Goal: Register for event/course

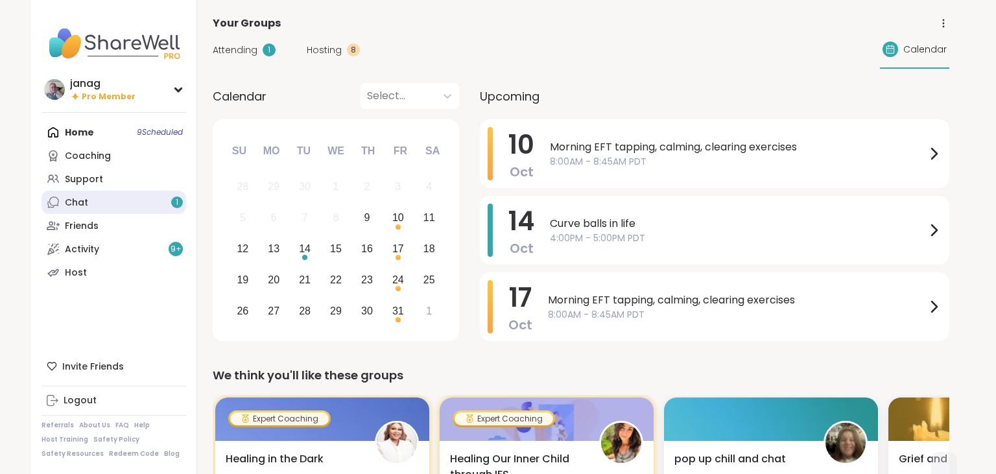
click at [118, 206] on link "Chat 1" at bounding box center [113, 202] width 145 height 23
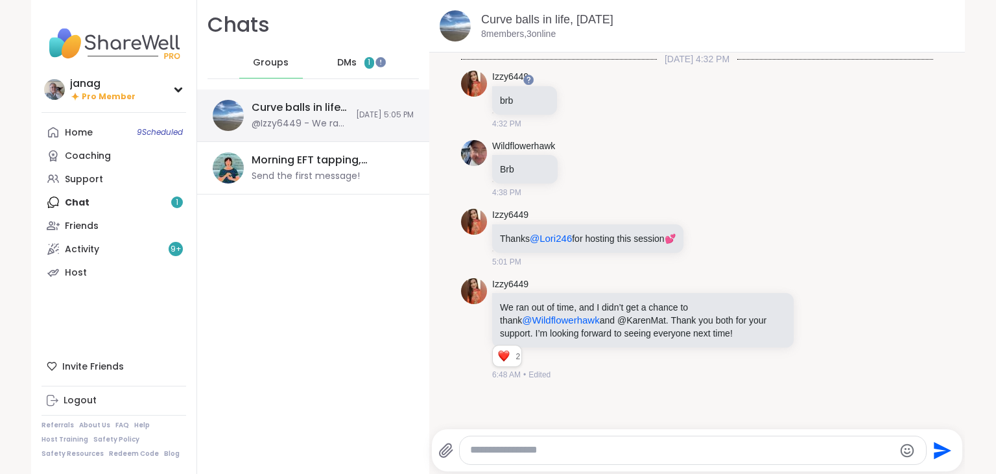
click at [298, 112] on div "Curve balls in life, [DATE]" at bounding box center [300, 107] width 97 height 14
click at [73, 134] on div "Home 9 Scheduled" at bounding box center [79, 132] width 28 height 13
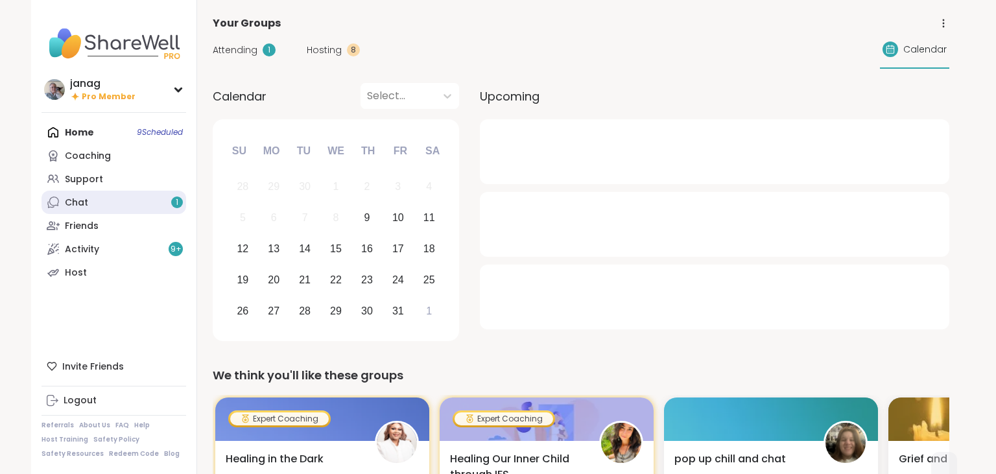
click at [105, 209] on link "Chat 1" at bounding box center [113, 202] width 145 height 23
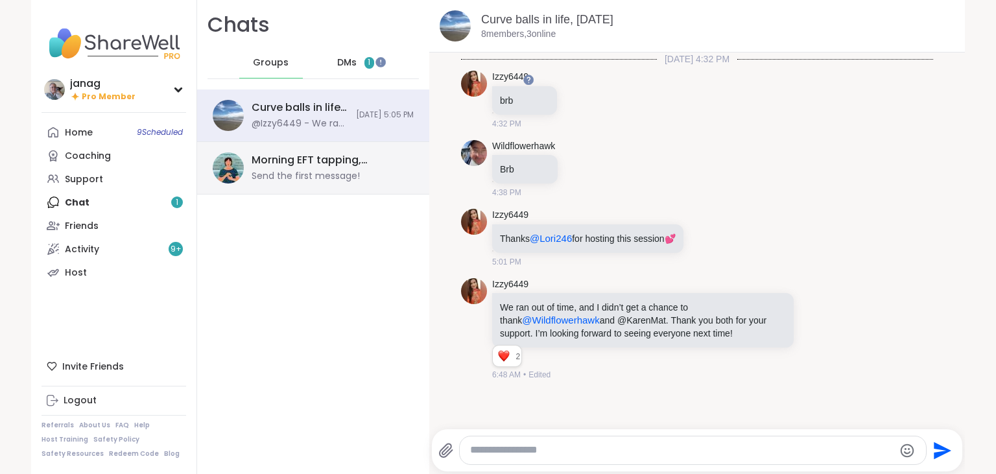
click at [333, 170] on div "Send the first message!" at bounding box center [306, 176] width 108 height 13
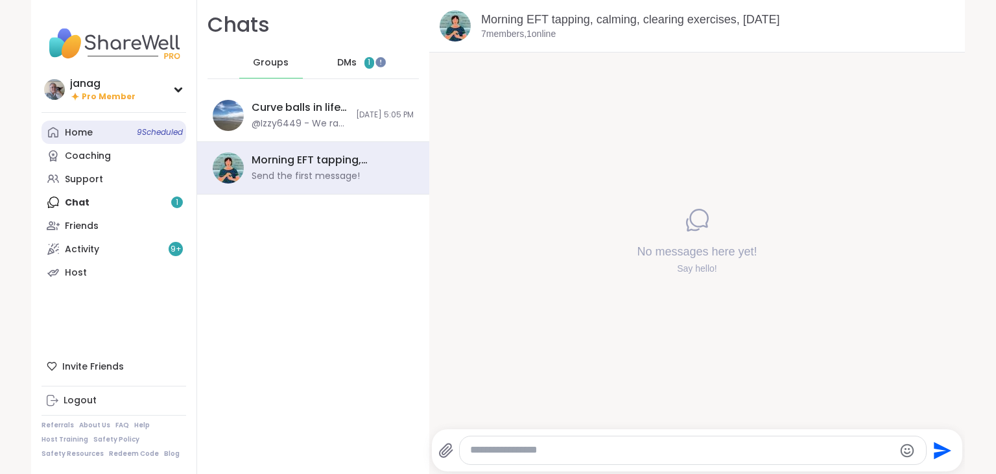
click at [76, 134] on div "Home 9 Scheduled" at bounding box center [79, 132] width 28 height 13
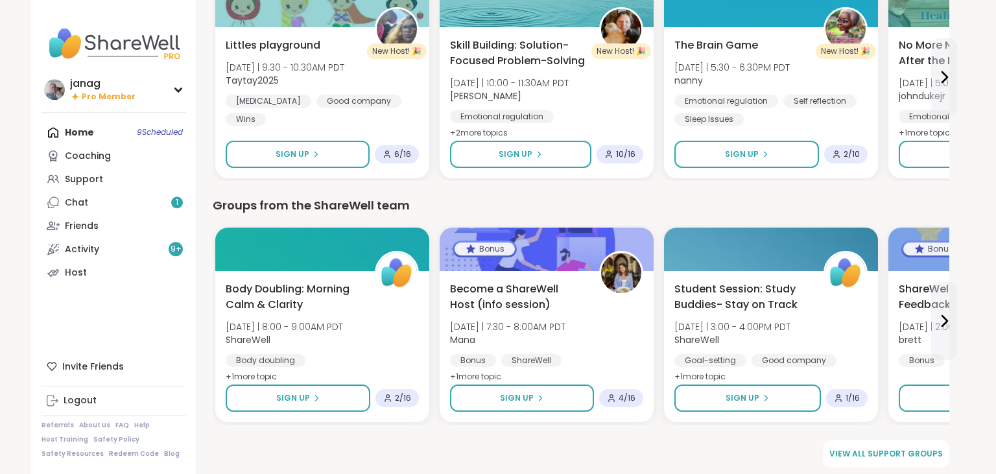
scroll to position [1638, 0]
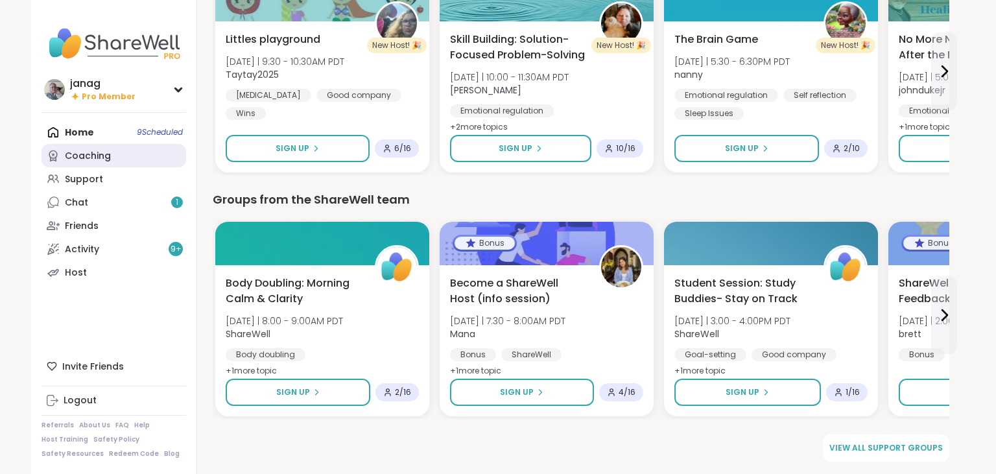
click at [92, 152] on div "Coaching" at bounding box center [88, 156] width 46 height 13
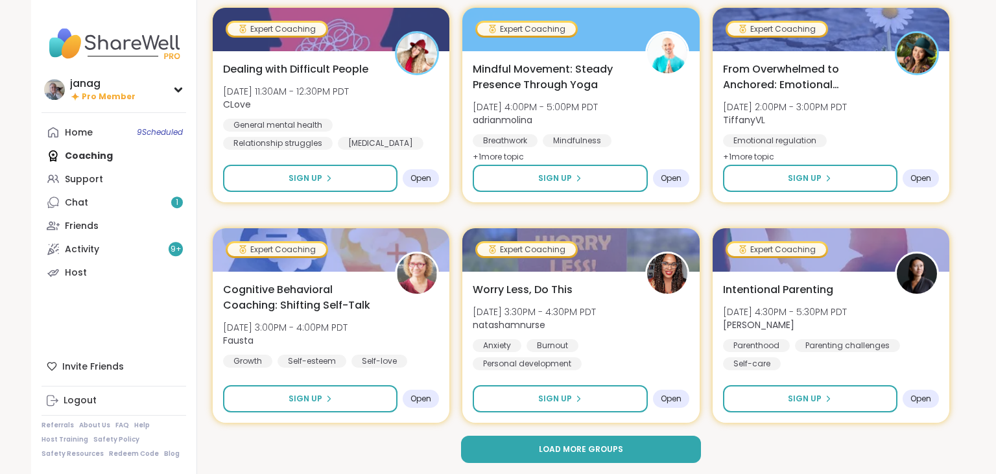
scroll to position [2387, 0]
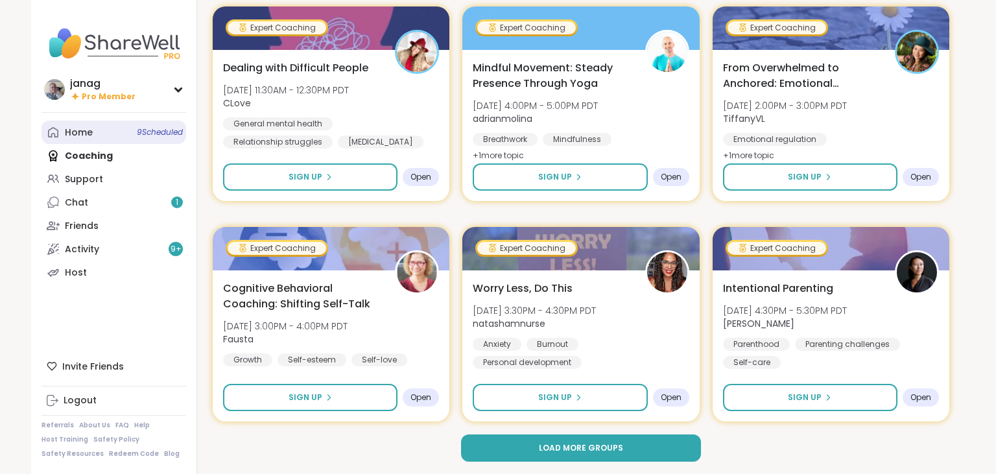
click at [76, 130] on div "Home 9 Scheduled" at bounding box center [79, 132] width 28 height 13
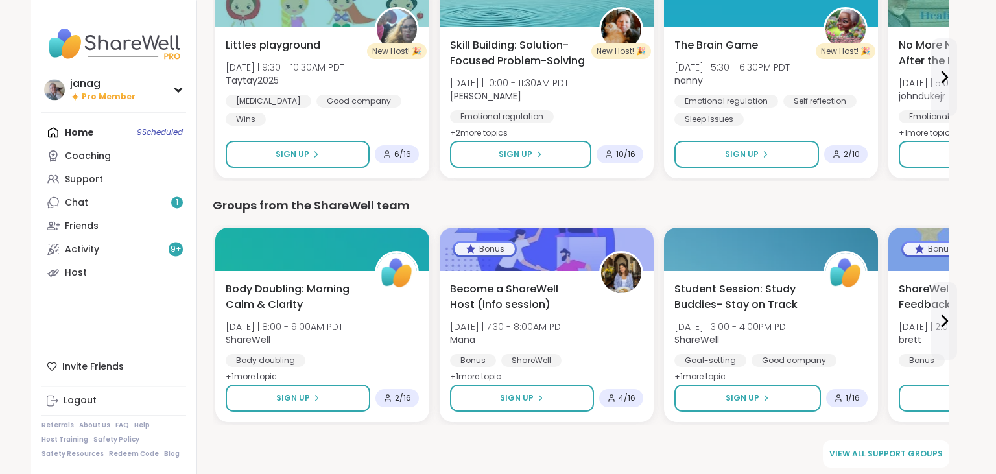
scroll to position [1638, 0]
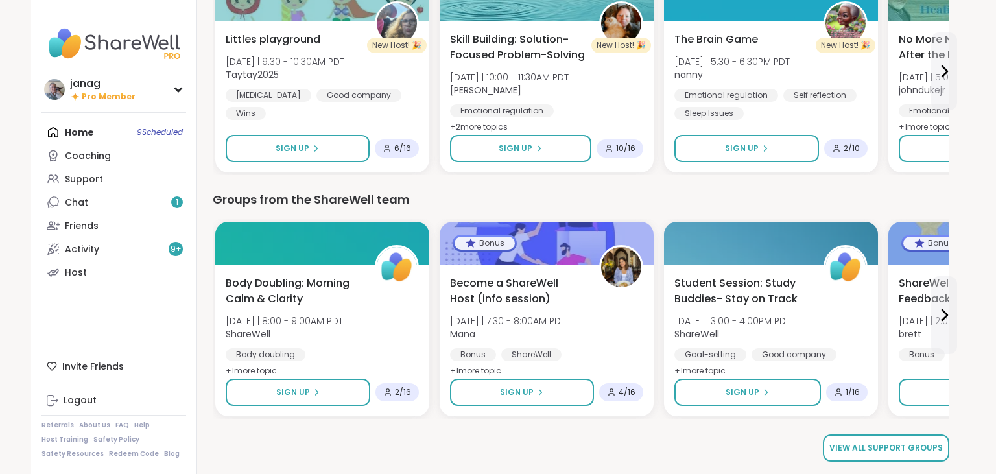
click at [866, 451] on span "View all support groups" at bounding box center [885, 448] width 113 height 12
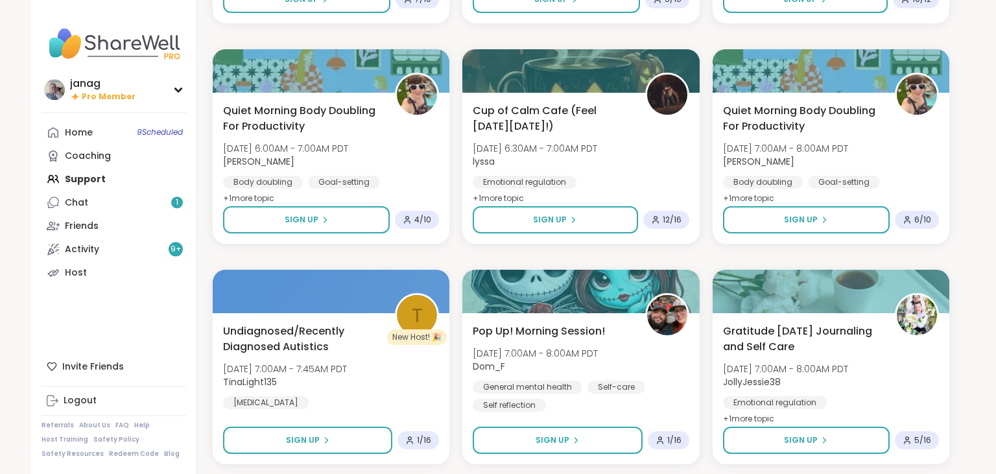
scroll to position [2364, 0]
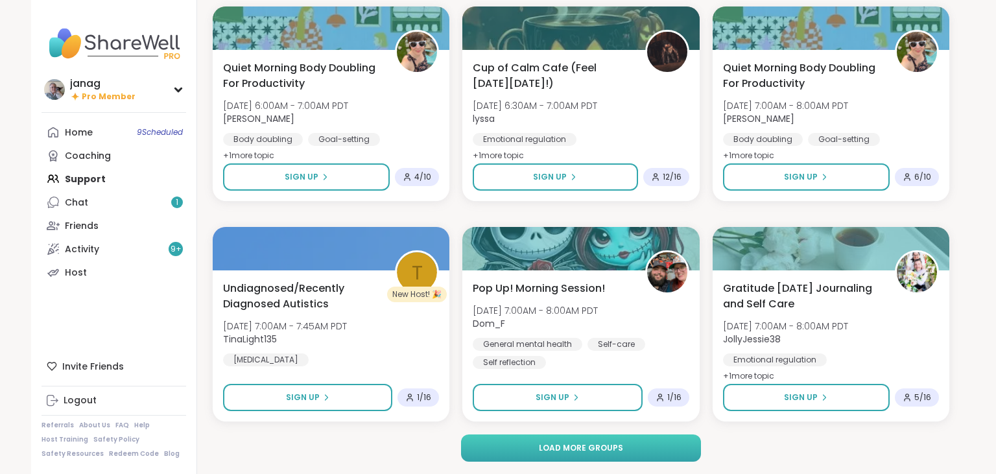
click at [578, 445] on span "Load more groups" at bounding box center [581, 448] width 84 height 12
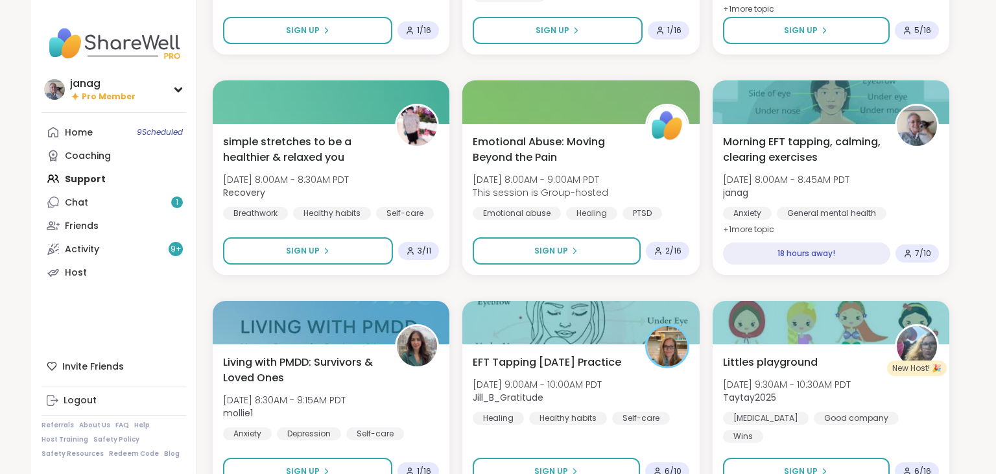
scroll to position [2752, 0]
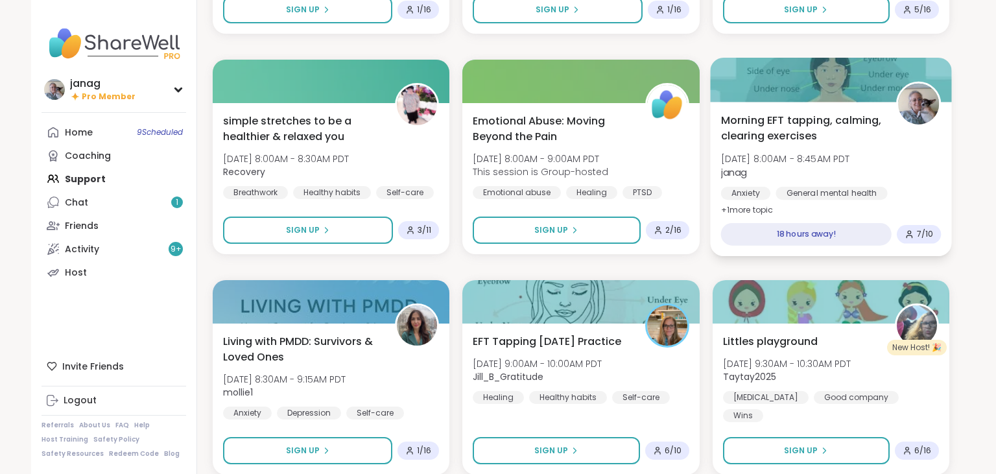
click at [779, 130] on span "Morning EFT tapping, calming, clearing exercises" at bounding box center [800, 128] width 161 height 32
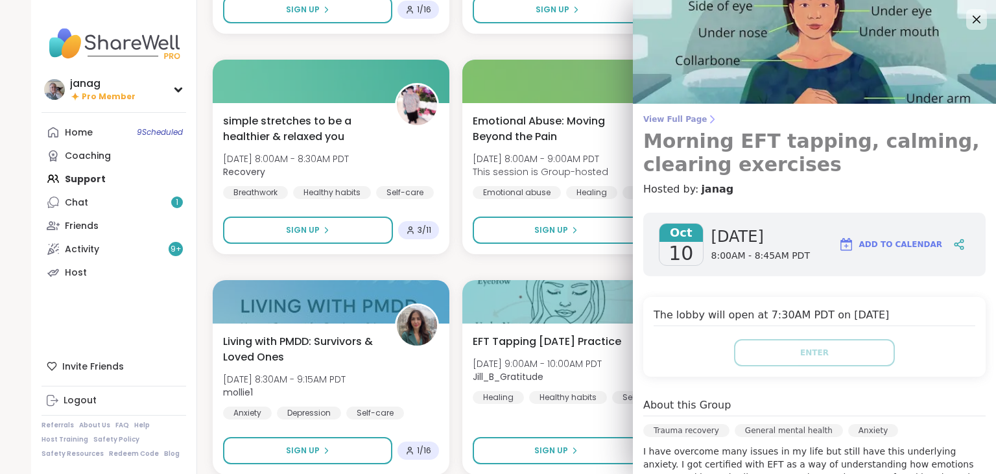
click at [677, 120] on span "View Full Page" at bounding box center [814, 119] width 342 height 10
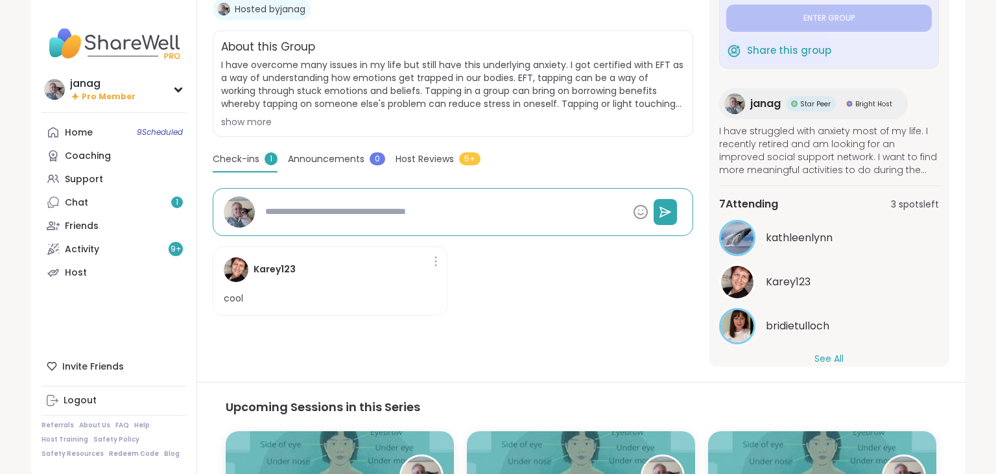
scroll to position [62, 0]
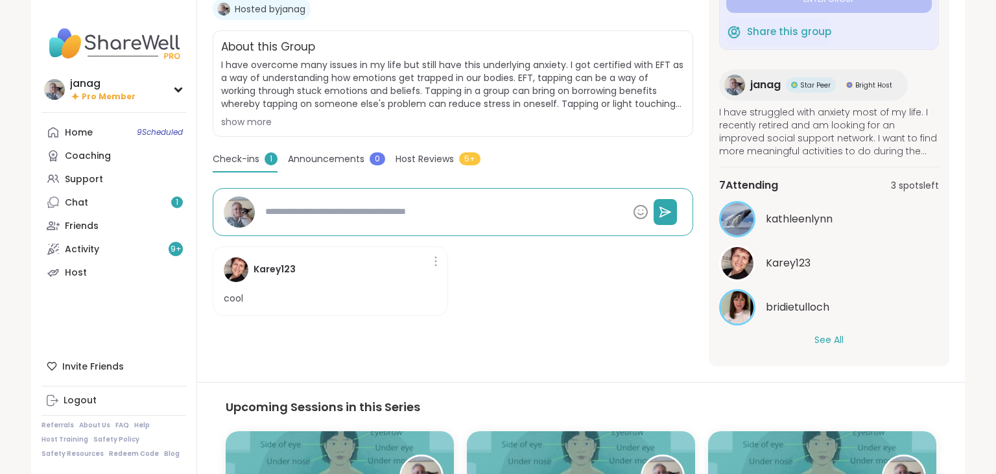
click at [822, 338] on button "See All" at bounding box center [828, 340] width 29 height 14
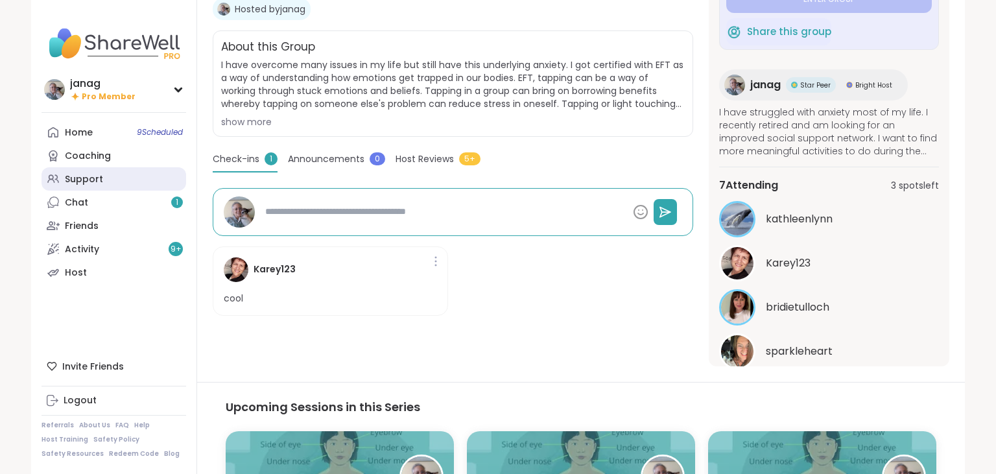
click at [69, 171] on link "Support" at bounding box center [113, 178] width 145 height 23
type textarea "*"
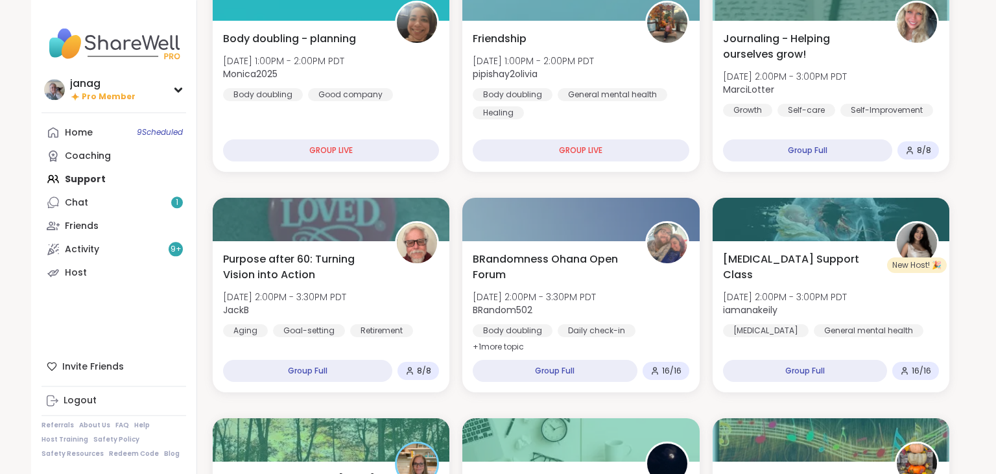
scroll to position [410, 0]
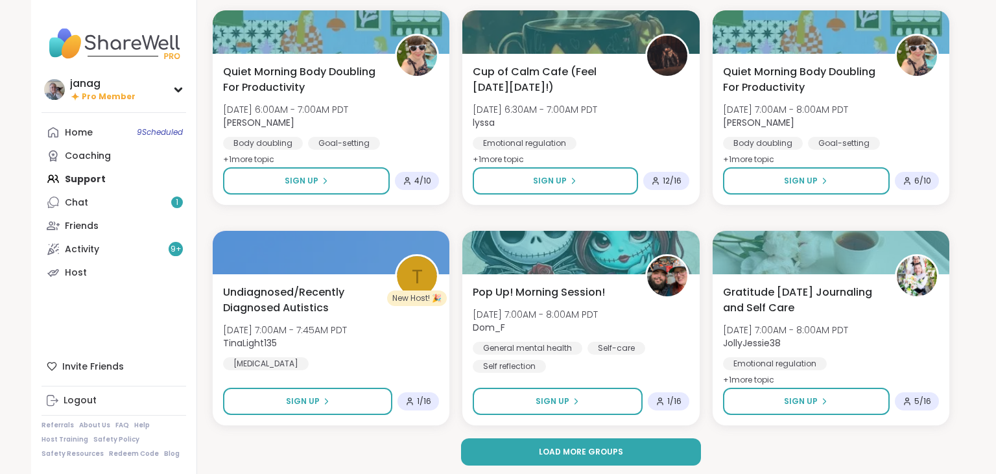
scroll to position [2364, 0]
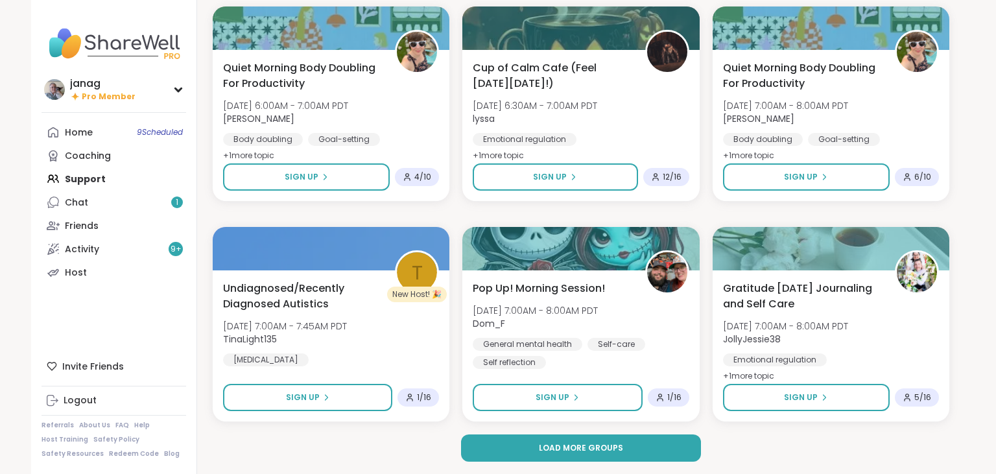
drag, startPoint x: 989, startPoint y: 471, endPoint x: 627, endPoint y: 450, distance: 362.3
click at [87, 130] on div "Home 9 Scheduled" at bounding box center [79, 132] width 28 height 13
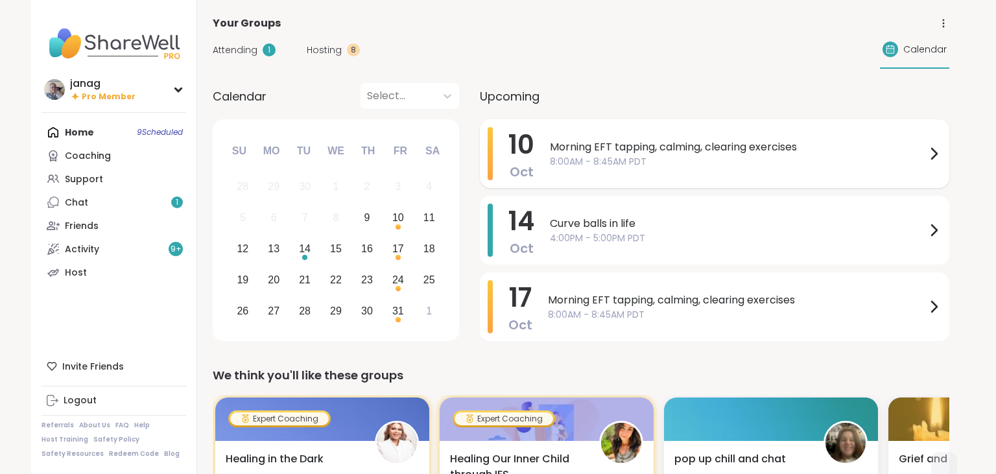
click at [596, 155] on span "8:00AM - 8:45AM PDT" at bounding box center [738, 162] width 376 height 14
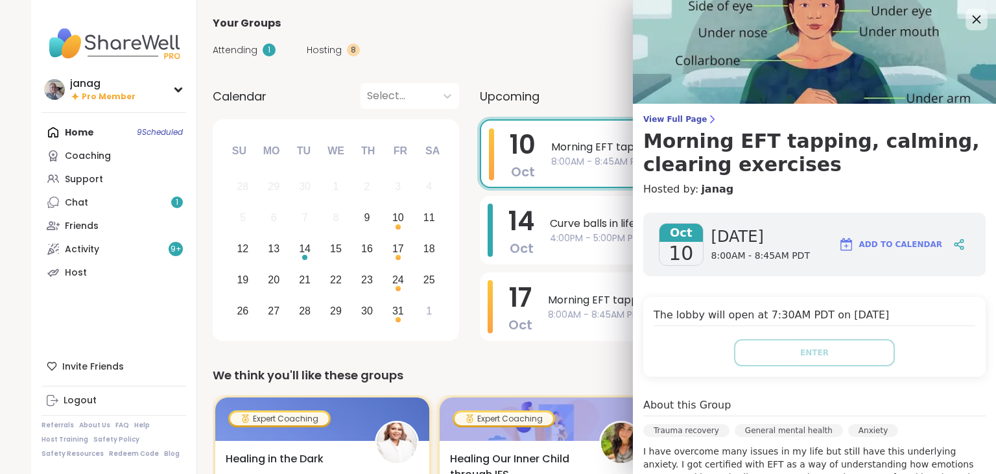
click at [976, 18] on icon at bounding box center [976, 19] width 16 height 16
